Goal: Information Seeking & Learning: Learn about a topic

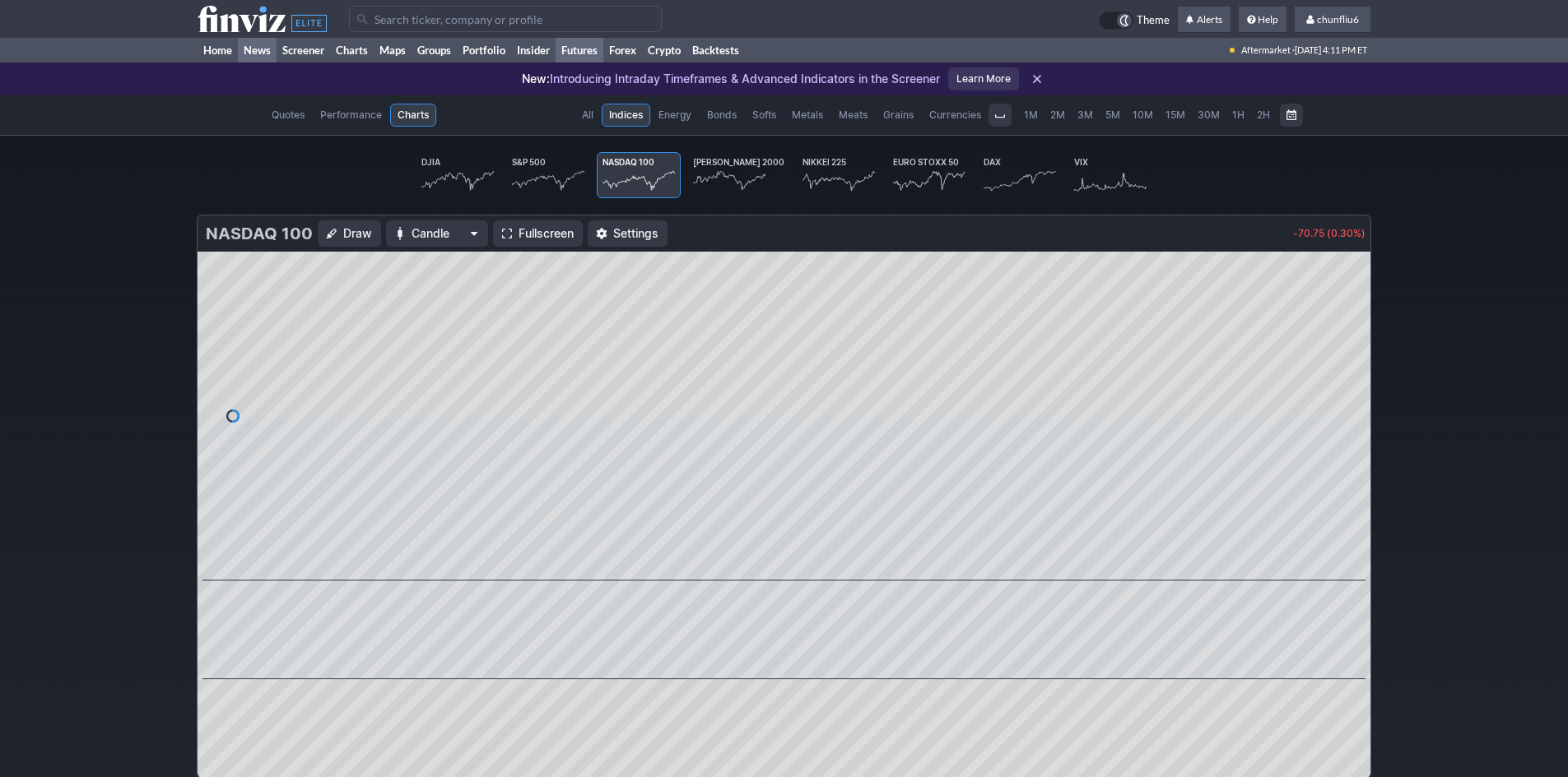
scroll to position [0, 98]
click at [217, 44] on link "Home" at bounding box center [217, 50] width 40 height 25
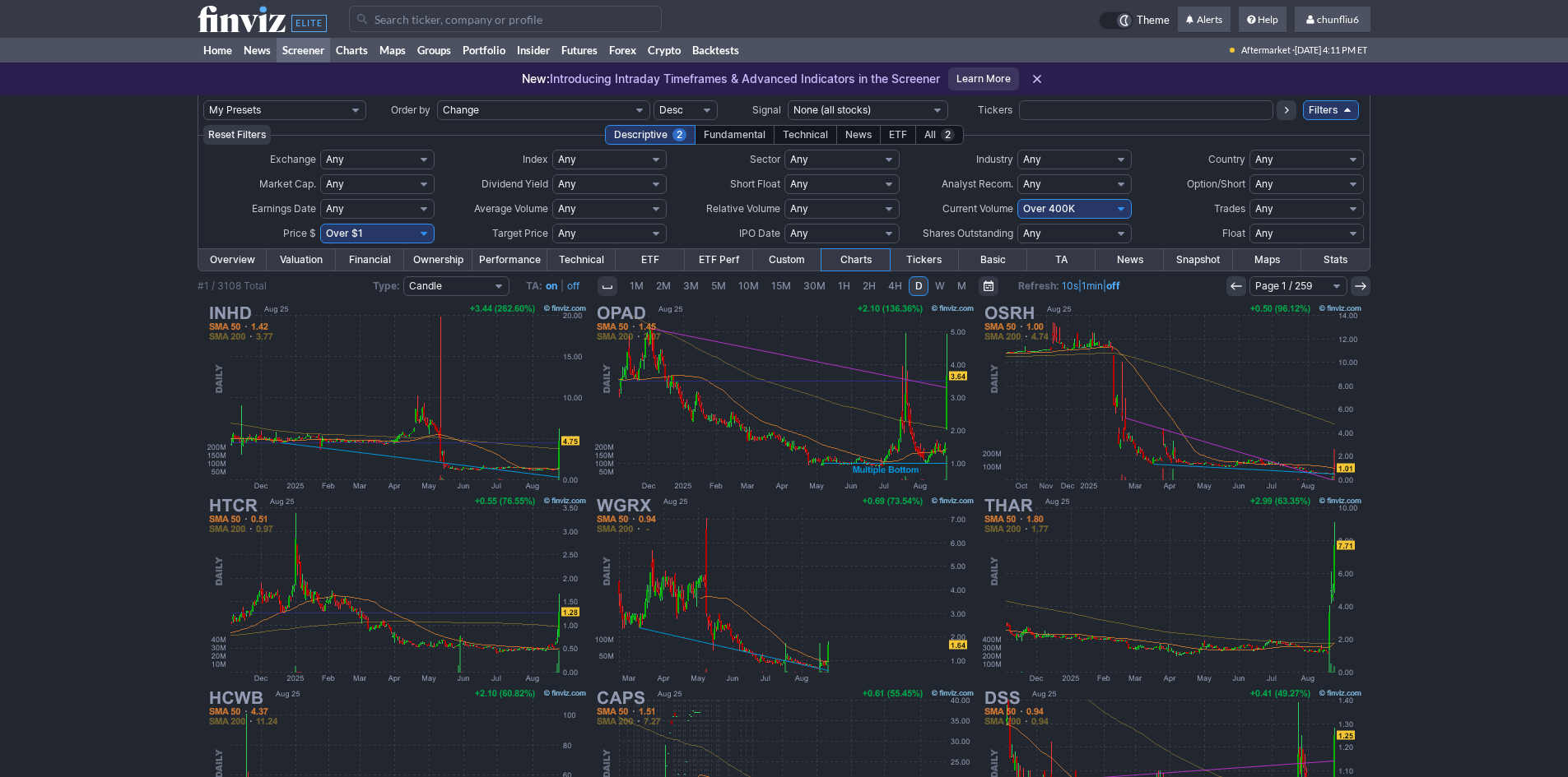
click at [1067, 212] on select "Any Under 50K Under 100K Under 500K Under 750K Under 1M Over 0 Over 50K Over 10…" at bounding box center [1074, 209] width 114 height 20
select select "o500"
click at [1017, 199] on select "Any Under 50K Under 100K Under 500K Under 750K Under 1M Over 0 Over 50K Over 10…" at bounding box center [1074, 209] width 114 height 20
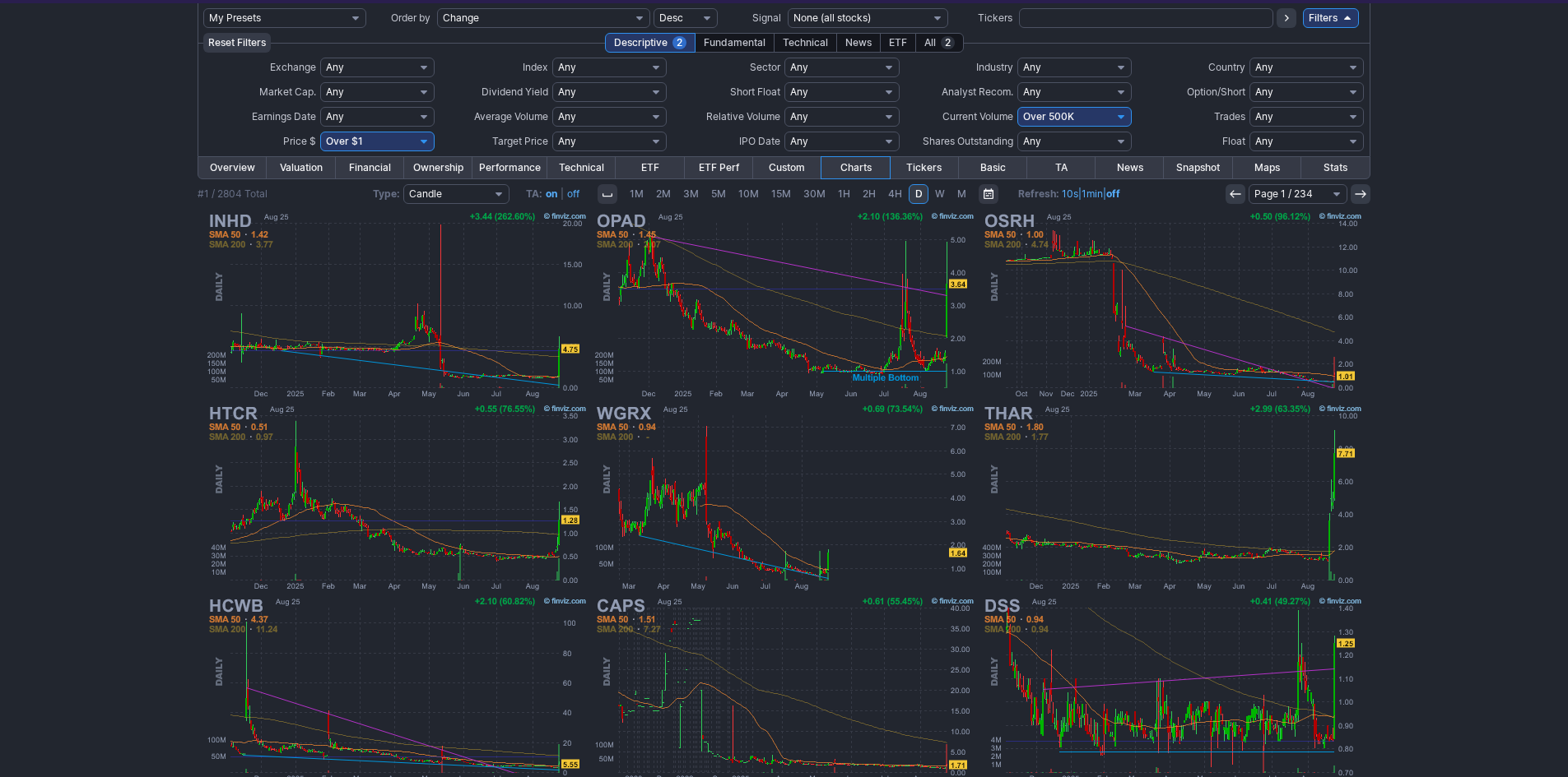
scroll to position [91, 0]
click at [334, 298] on img at bounding box center [397, 306] width 385 height 193
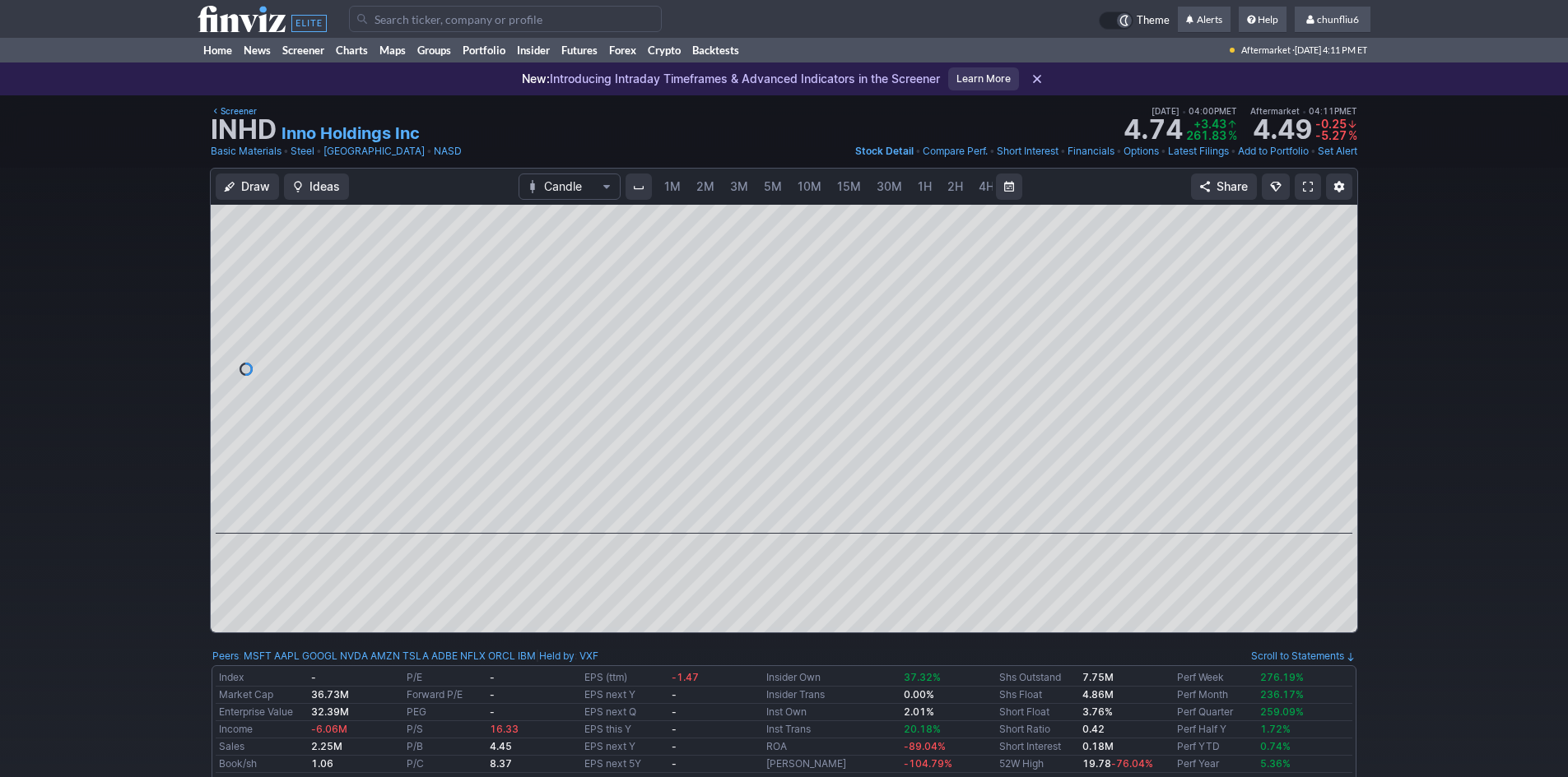
scroll to position [0, 89]
click at [676, 189] on span "5M" at bounding box center [684, 186] width 18 height 14
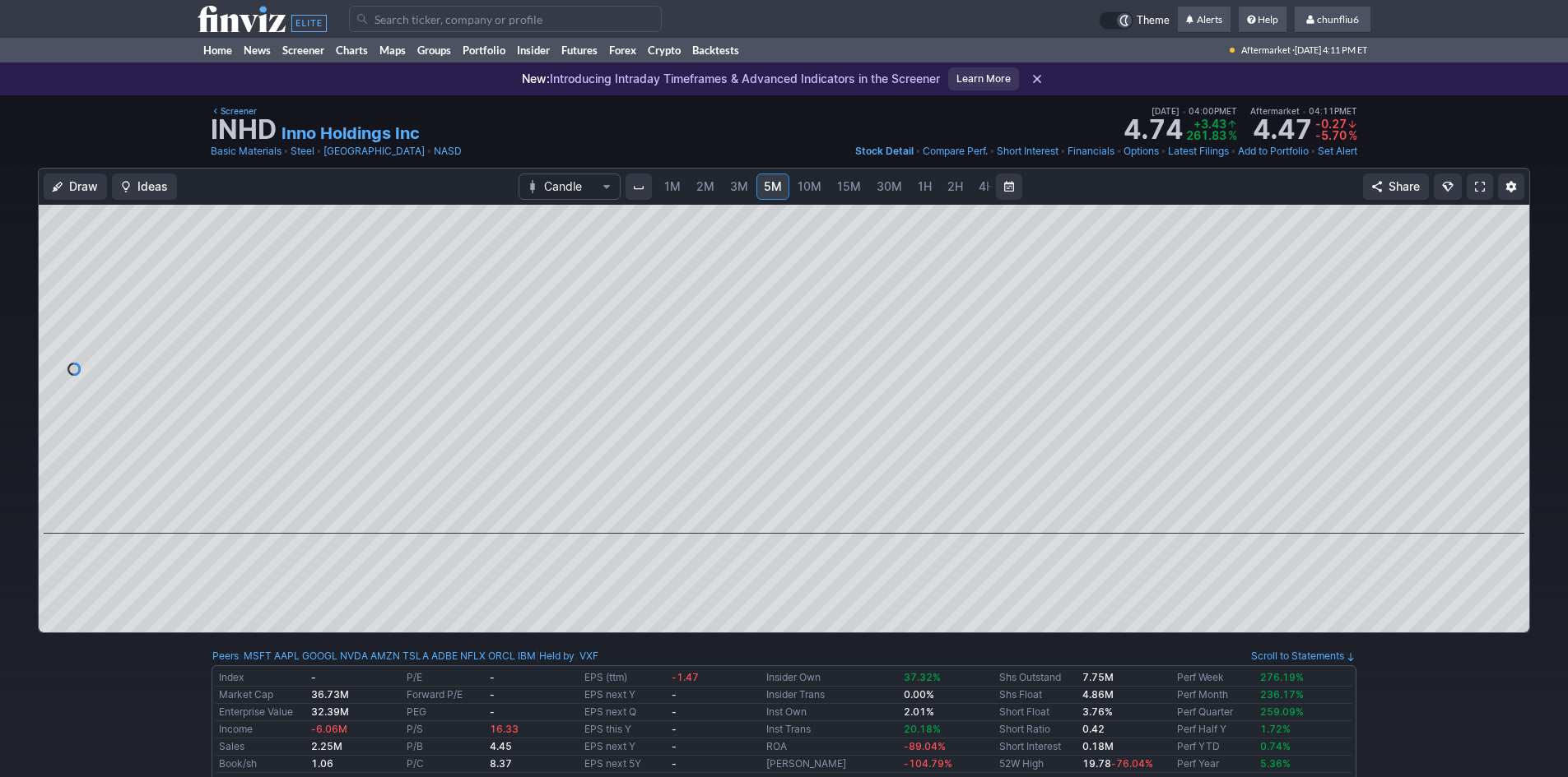
click at [674, 189] on span "1M" at bounding box center [673, 186] width 16 height 14
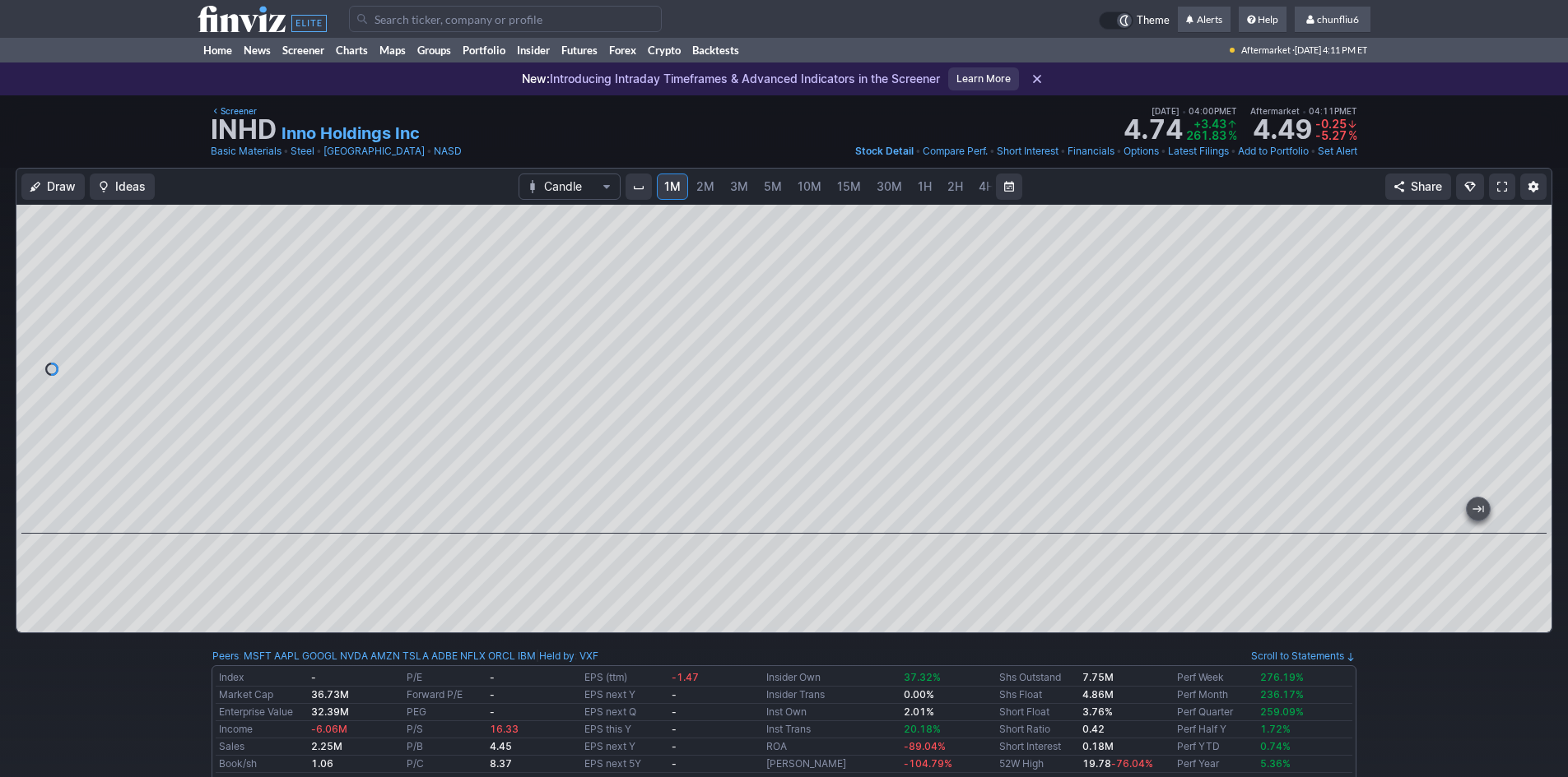
click at [1522, 216] on div at bounding box center [784, 370] width 1535 height 329
drag, startPoint x: 1524, startPoint y: 297, endPoint x: 1523, endPoint y: 337, distance: 40.0
click at [1523, 337] on div at bounding box center [1534, 365] width 35 height 288
click at [1516, 405] on div at bounding box center [784, 370] width 1535 height 329
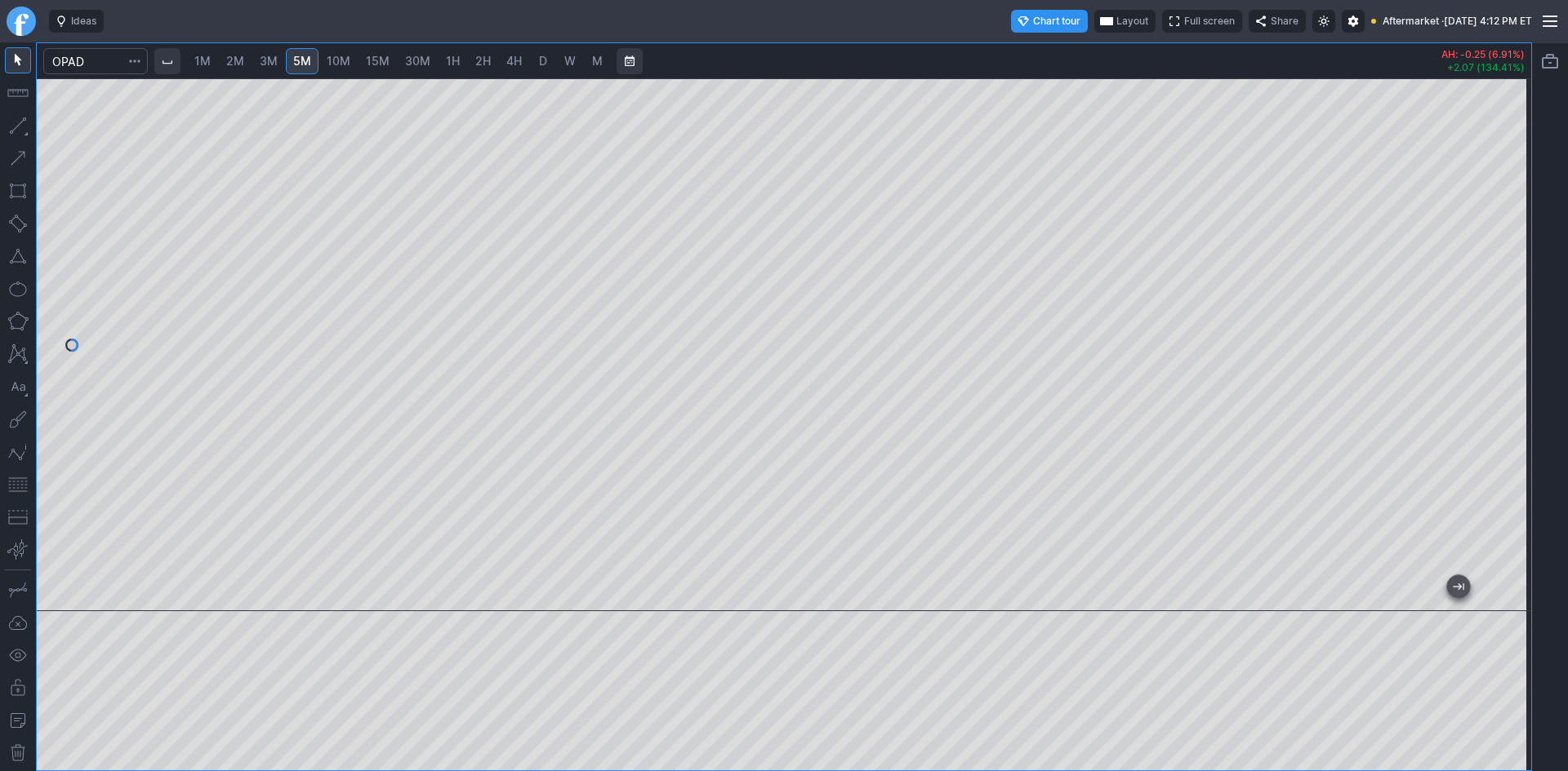
drag, startPoint x: 1515, startPoint y: 216, endPoint x: 1511, endPoint y: 251, distance: 35.2
click at [1511, 251] on div at bounding box center [1514, 341] width 34 height 492
click at [349, 55] on span "10M" at bounding box center [338, 60] width 24 height 14
click at [413, 54] on span "30M" at bounding box center [418, 60] width 25 height 14
drag, startPoint x: 1508, startPoint y: 156, endPoint x: 1505, endPoint y: 296, distance: 140.0
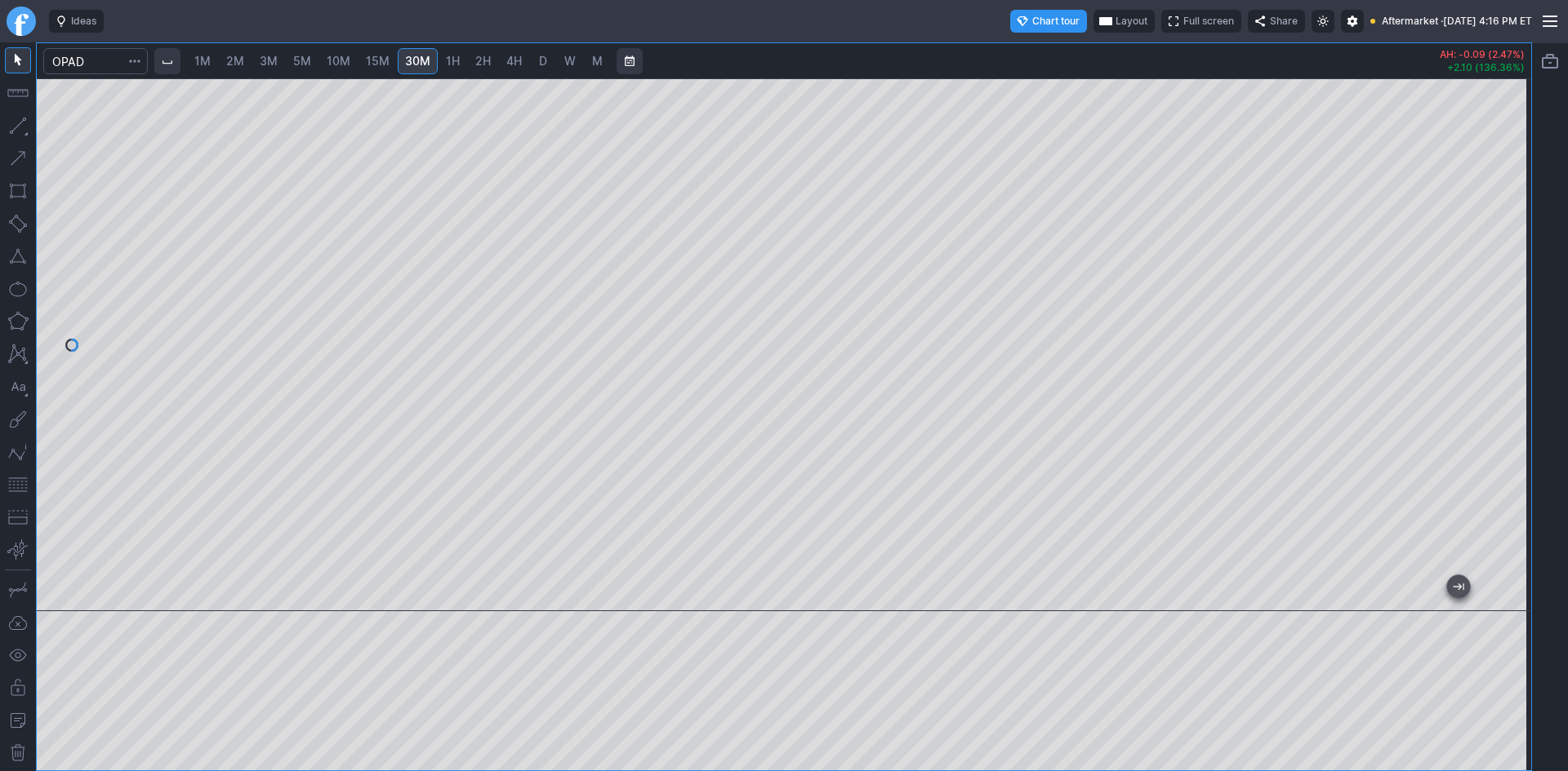
click at [1505, 296] on div at bounding box center [1514, 341] width 34 height 492
drag, startPoint x: 1522, startPoint y: 390, endPoint x: 1498, endPoint y: 280, distance: 112.6
click at [1504, 279] on div at bounding box center [1514, 341] width 34 height 492
click at [1488, 288] on div at bounding box center [784, 345] width 1494 height 533
